Goal: Transaction & Acquisition: Purchase product/service

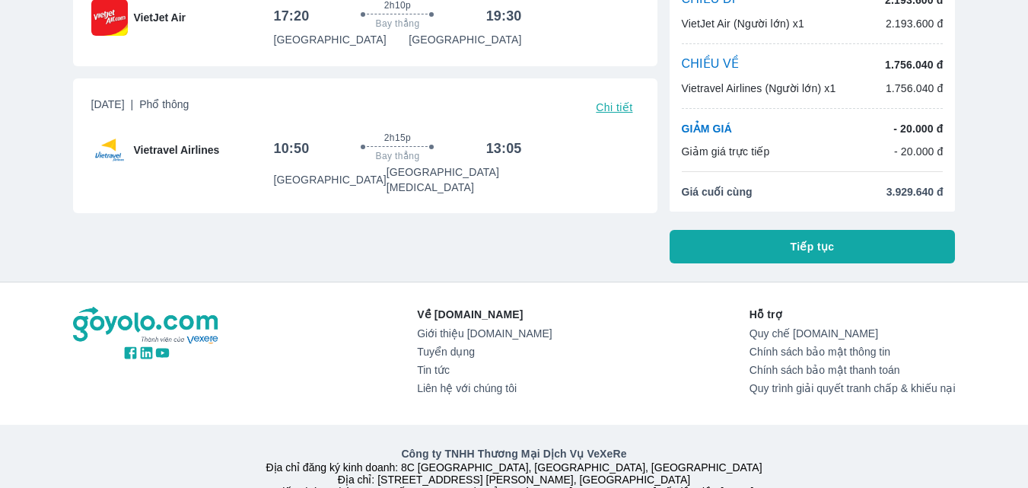
scroll to position [152, 0]
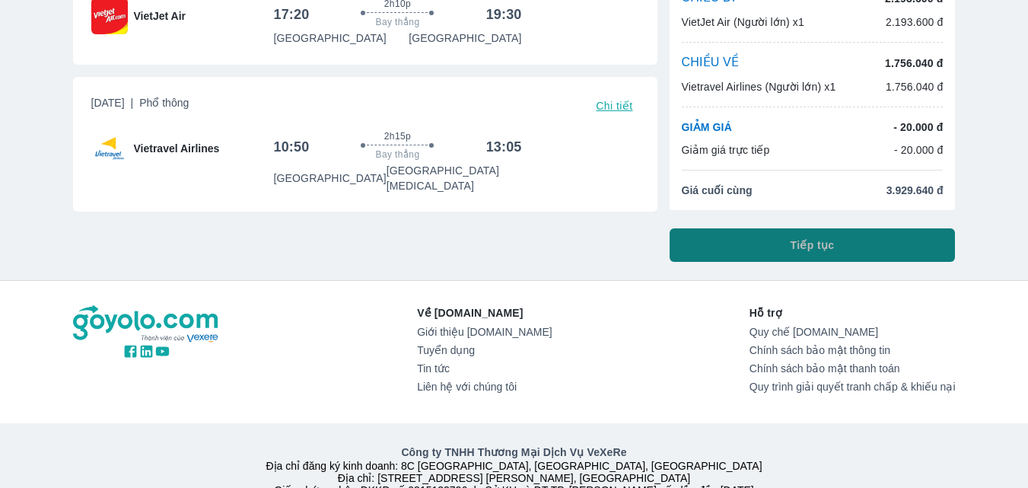
click at [822, 240] on span "Tiếp tục" at bounding box center [813, 244] width 44 height 15
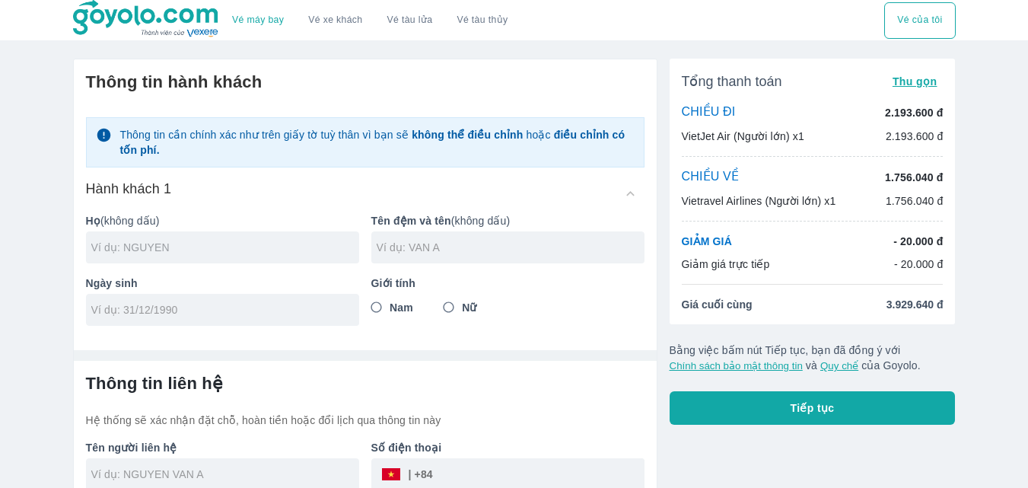
click at [188, 247] on input "text" at bounding box center [225, 247] width 268 height 15
type input "NGUYEN"
click at [396, 255] on input "text" at bounding box center [511, 247] width 268 height 15
type input "THI HONG NGUYET"
click at [452, 311] on input "Nữ" at bounding box center [448, 307] width 27 height 27
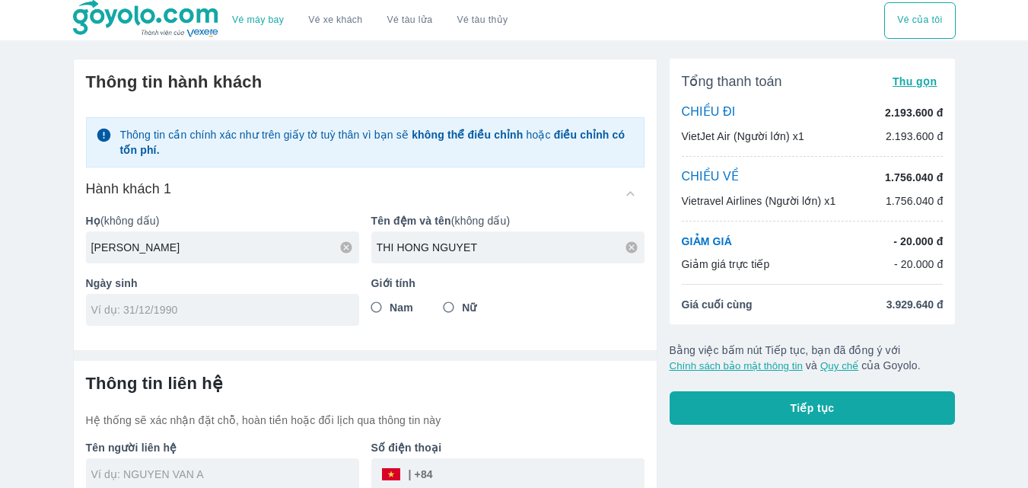
radio input "true"
click at [192, 312] on input "tel" at bounding box center [217, 309] width 253 height 15
click at [192, 312] on input "21/" at bounding box center [217, 309] width 253 height 15
click at [192, 312] on input "21/04/" at bounding box center [217, 309] width 253 height 15
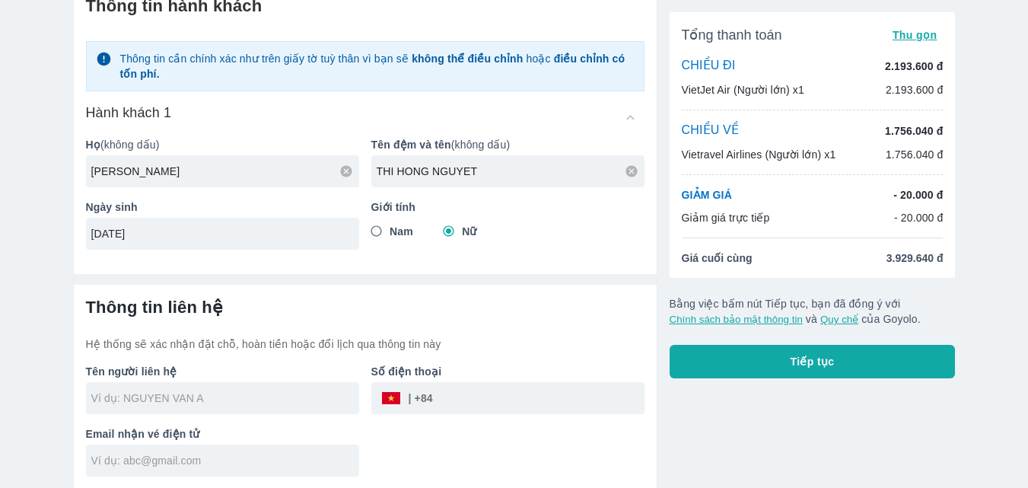
scroll to position [78, 0]
type input "21/04/1993"
click at [174, 400] on input "text" at bounding box center [225, 396] width 268 height 15
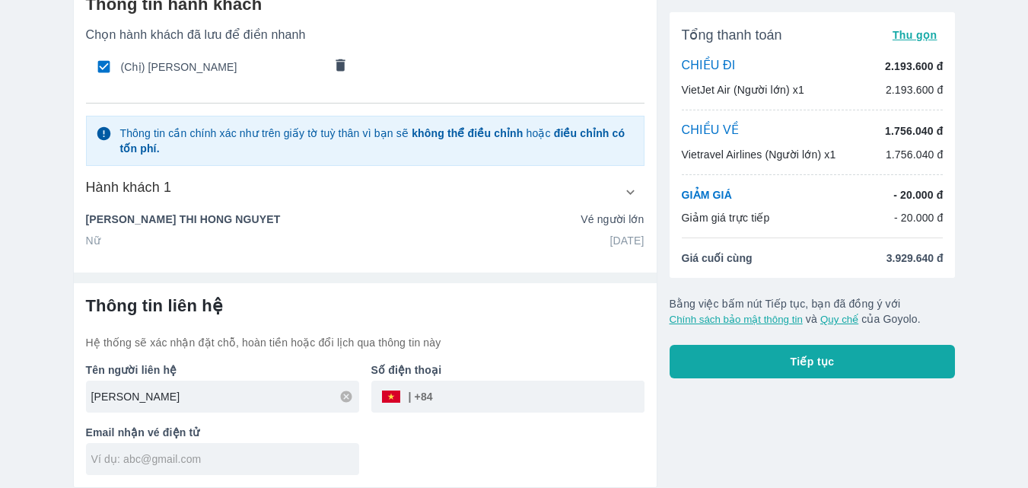
type input "NGUYEN THI HONG NGUYET"
click at [469, 384] on input "tel" at bounding box center [539, 396] width 212 height 37
type input "0981374630"
click at [165, 454] on input "text" at bounding box center [225, 458] width 268 height 15
click at [116, 453] on input "hongnguyetbp@gmail.com" at bounding box center [225, 458] width 268 height 15
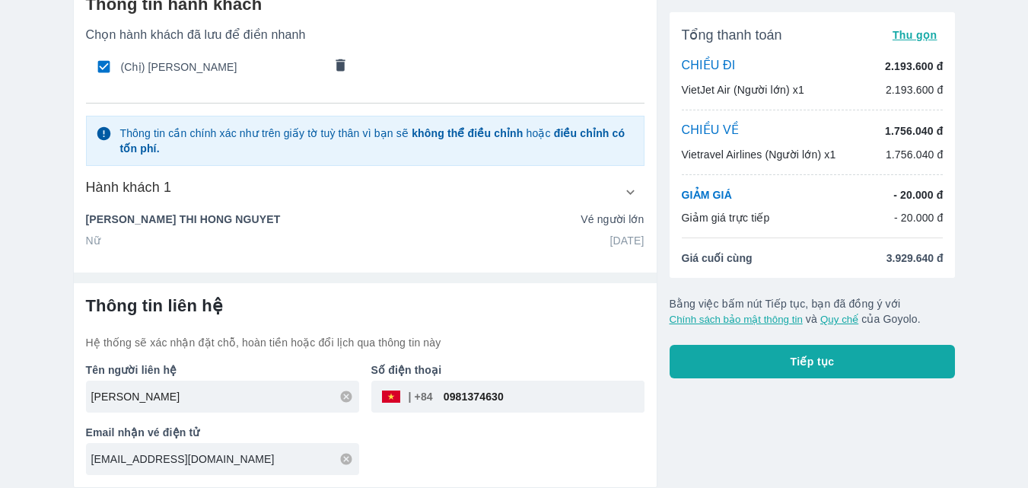
click at [234, 460] on input "hongnguyetbp@gmail.com" at bounding box center [225, 458] width 268 height 15
type input "hongnguyetbp@gmail.com"
click at [453, 392] on input "0981374630" at bounding box center [539, 396] width 212 height 37
type input "981374630"
click at [764, 356] on button "Tiếp tục" at bounding box center [813, 361] width 286 height 33
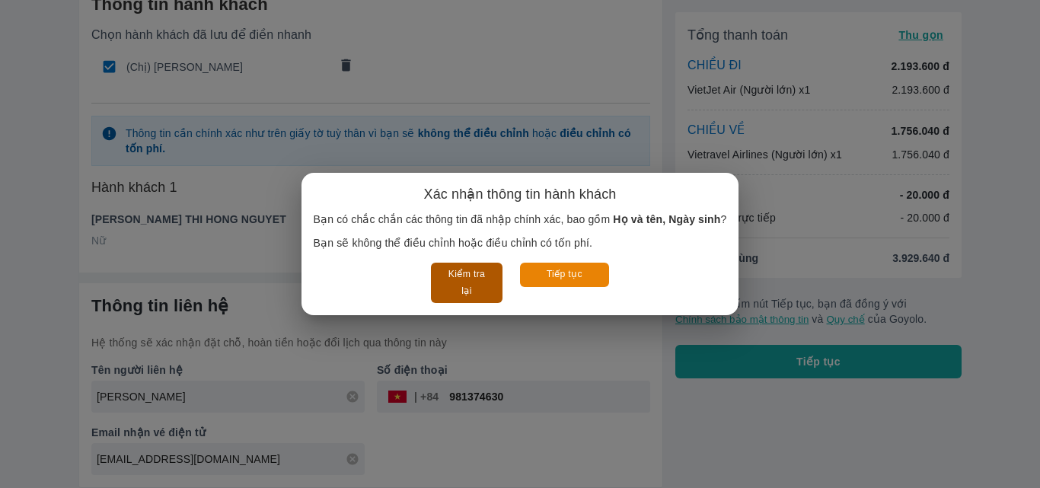
click at [471, 278] on button "Kiểm tra lại" at bounding box center [466, 283] width 71 height 40
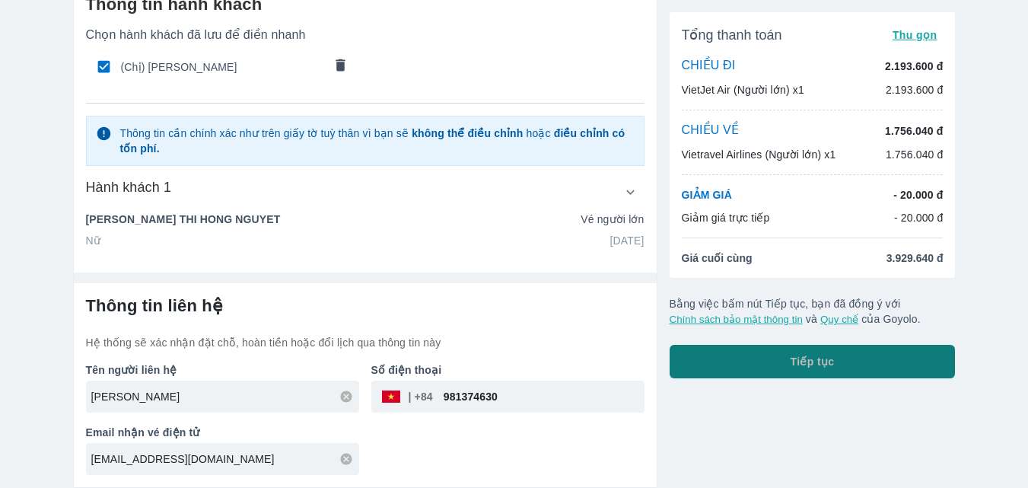
click at [813, 362] on span "Tiếp tục" at bounding box center [813, 361] width 44 height 15
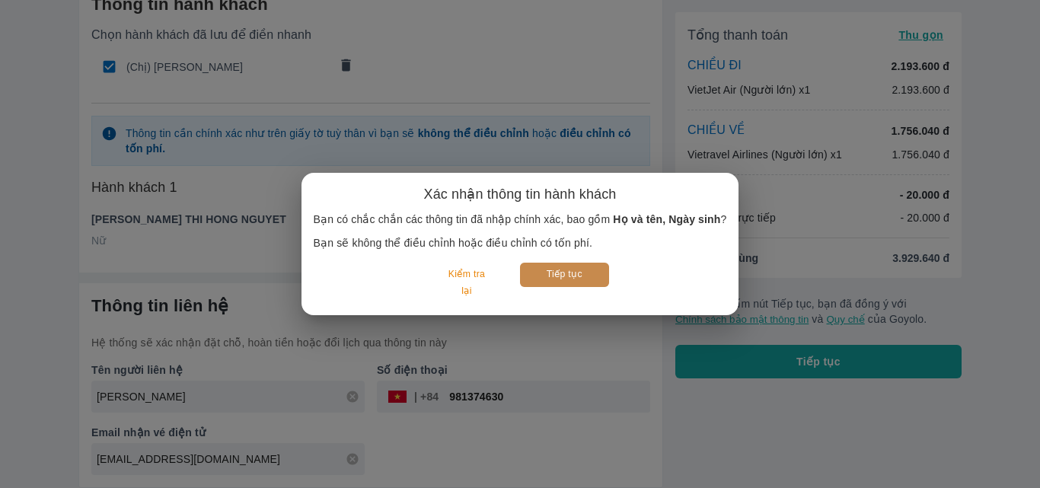
click at [586, 270] on button "Tiếp tục" at bounding box center [564, 275] width 89 height 24
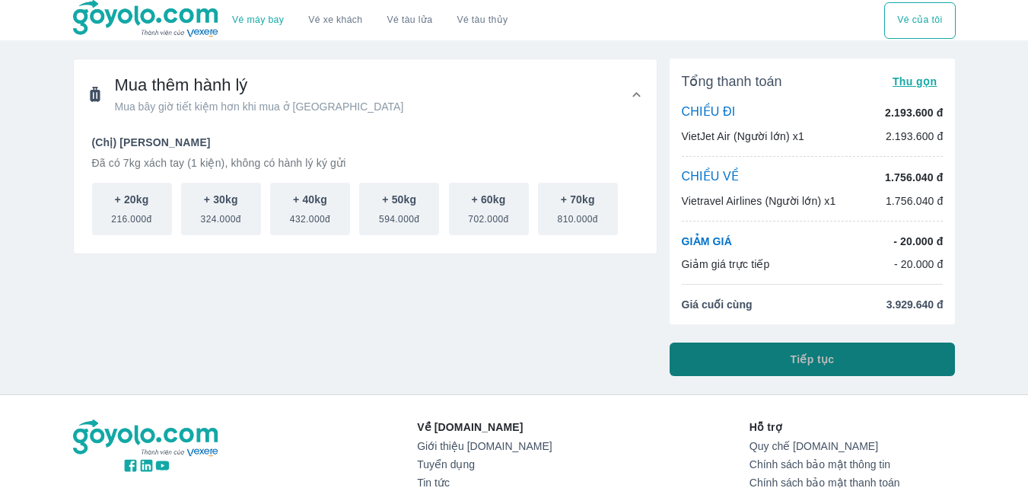
click at [795, 359] on span "Tiếp tục" at bounding box center [813, 359] width 44 height 15
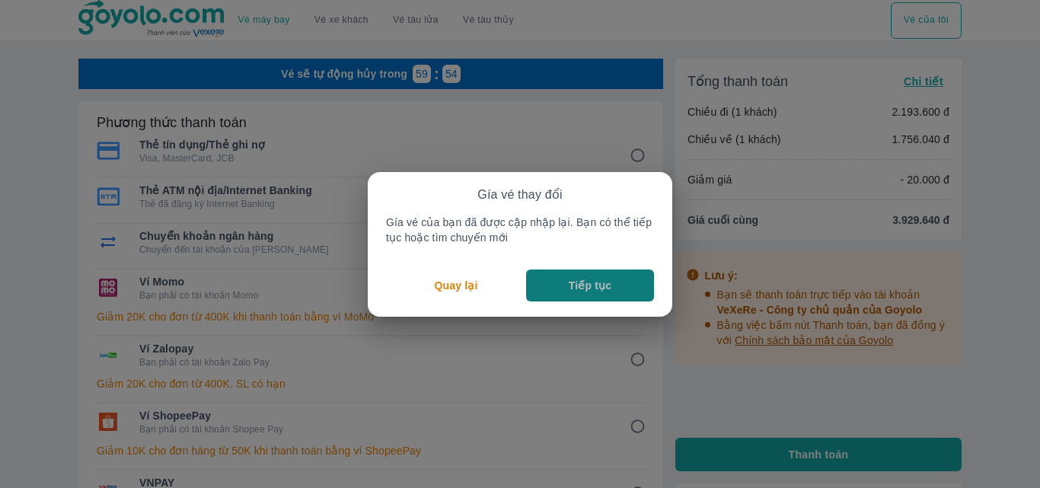
click at [594, 282] on p "Tiếp tục" at bounding box center [590, 285] width 43 height 15
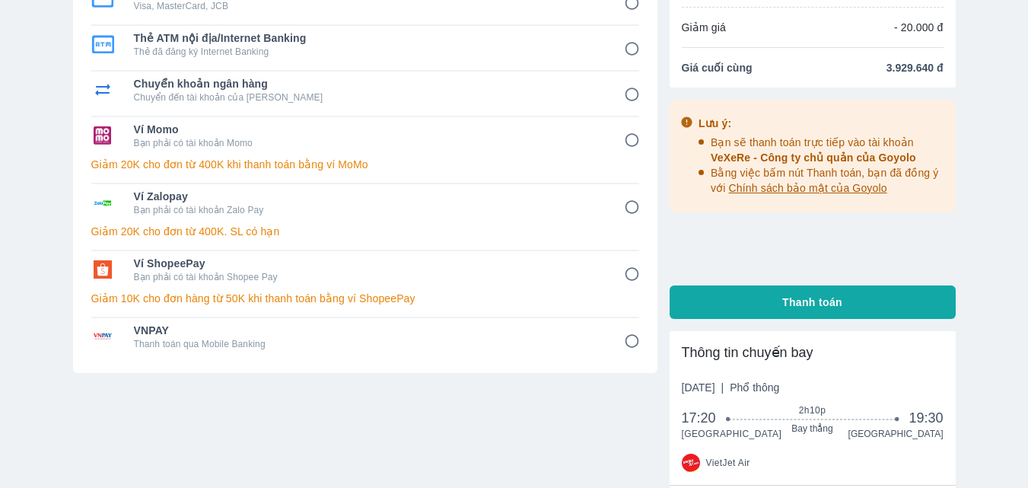
scroll to position [76, 0]
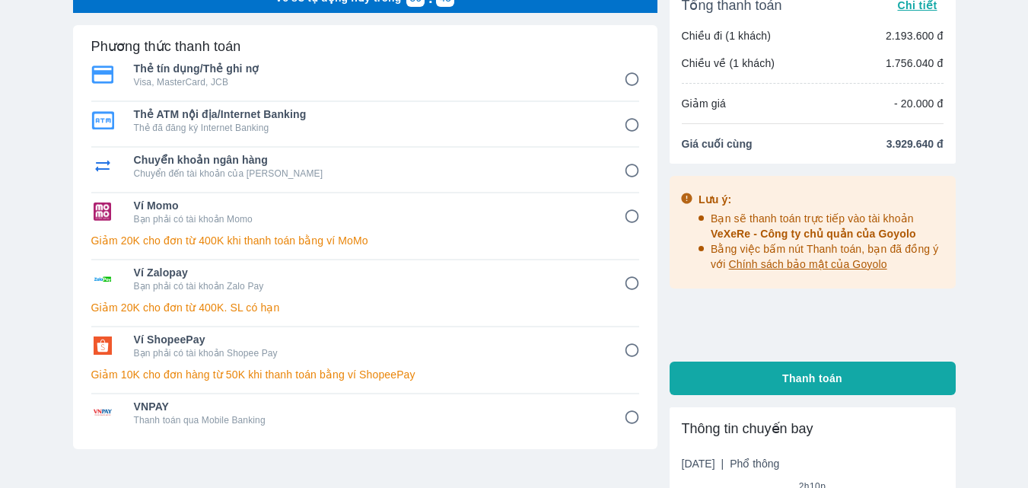
click at [633, 81] on input "1" at bounding box center [632, 80] width 30 height 30
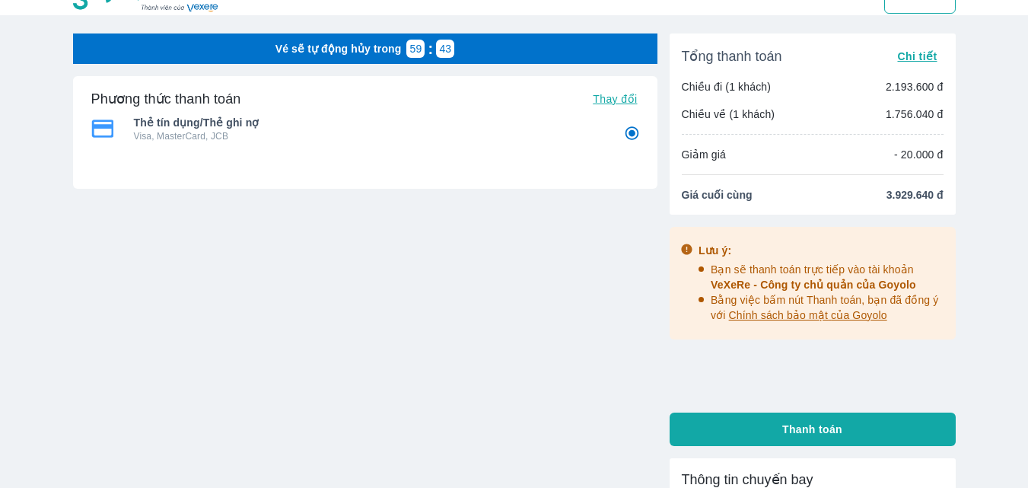
scroll to position [0, 0]
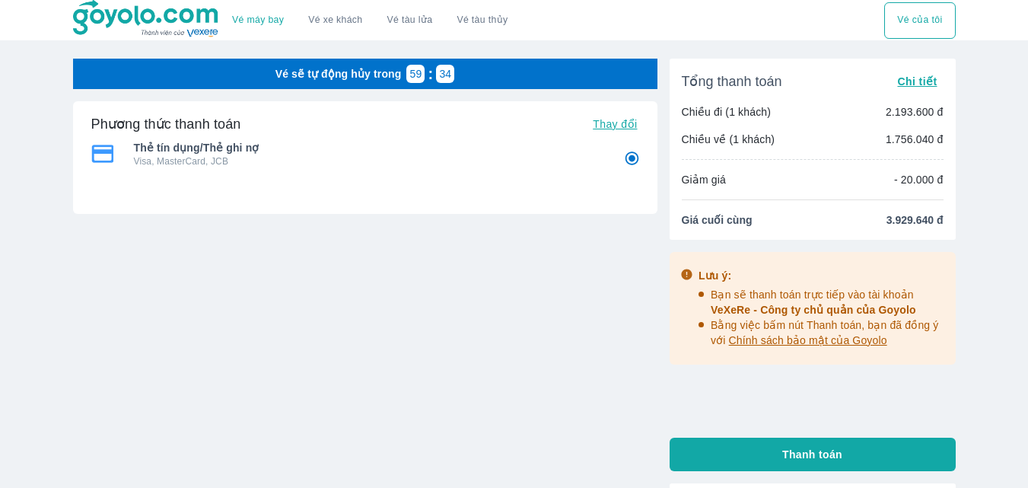
click at [929, 77] on span "Chi tiết" at bounding box center [917, 81] width 40 height 12
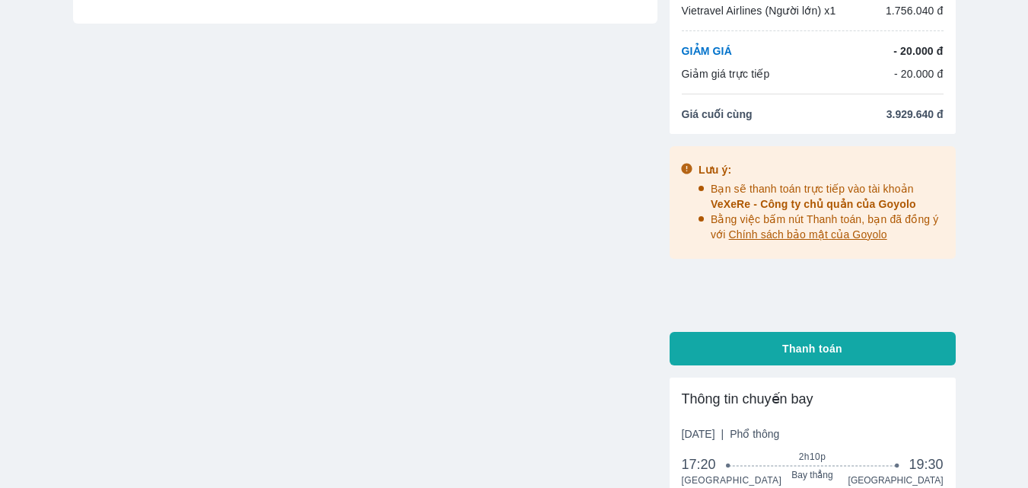
scroll to position [228, 0]
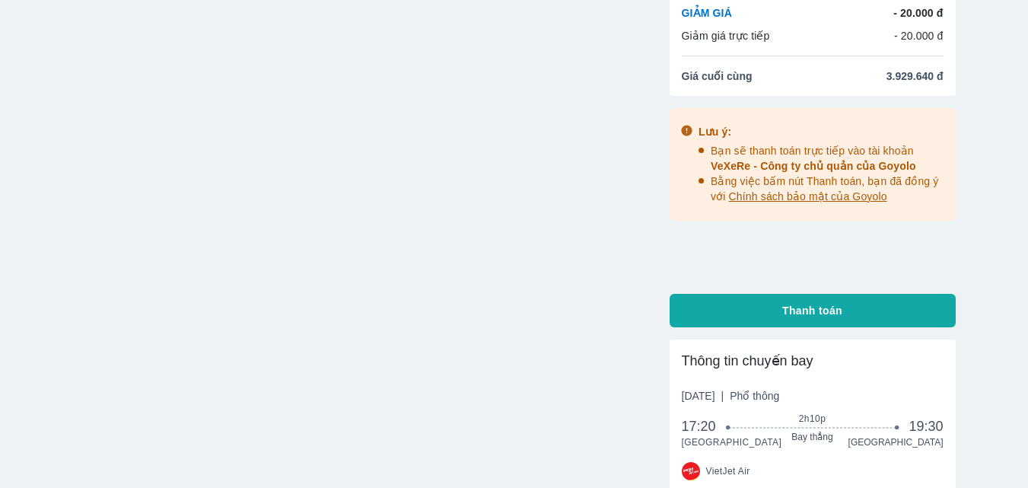
click at [792, 314] on span "Thanh toán" at bounding box center [812, 310] width 60 height 15
radio input "true"
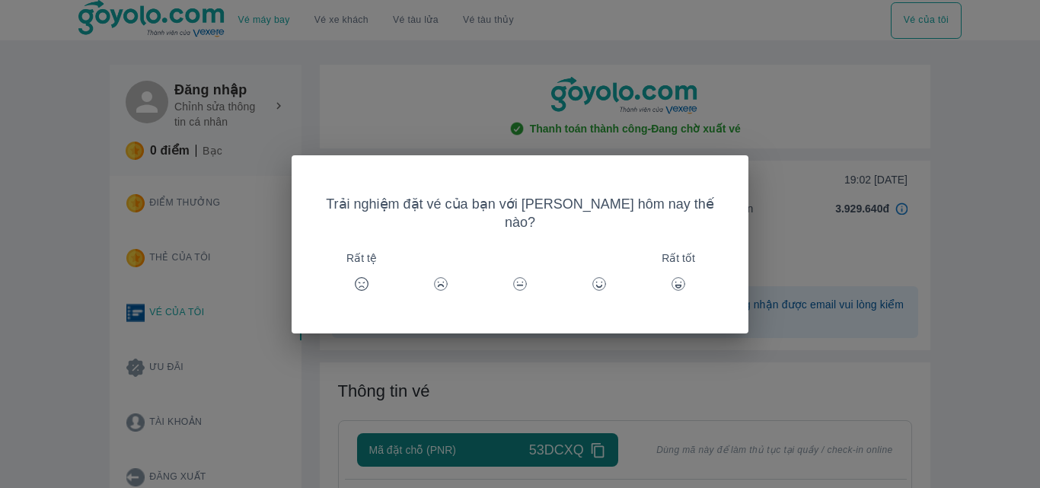
click at [669, 272] on div "Rất tốt" at bounding box center [678, 284] width 37 height 37
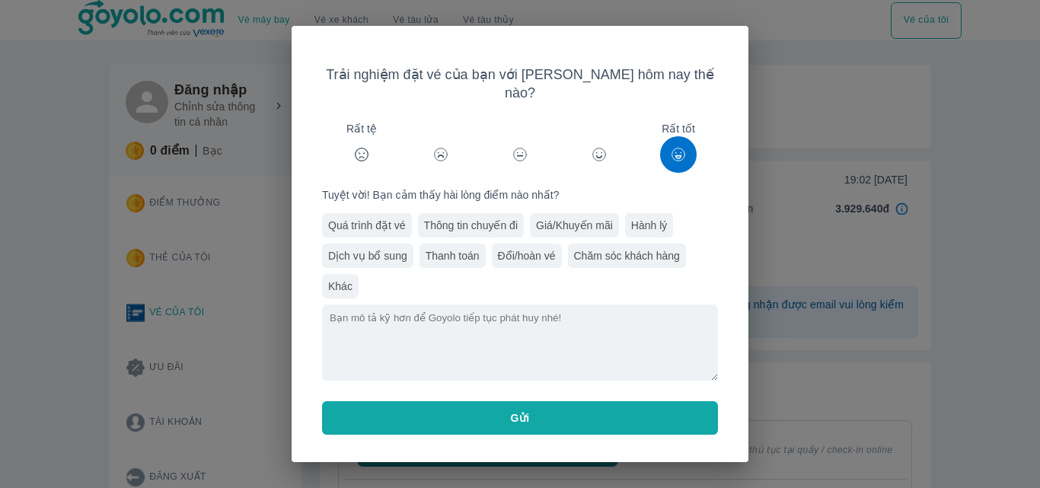
click at [512, 410] on span "Gửi" at bounding box center [520, 417] width 19 height 15
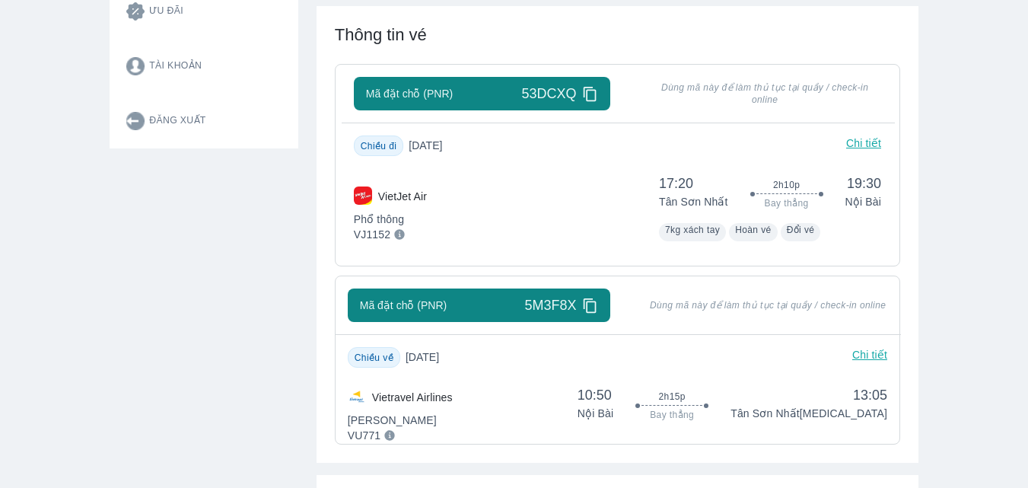
scroll to position [381, 0]
